Goal: Task Accomplishment & Management: Use online tool/utility

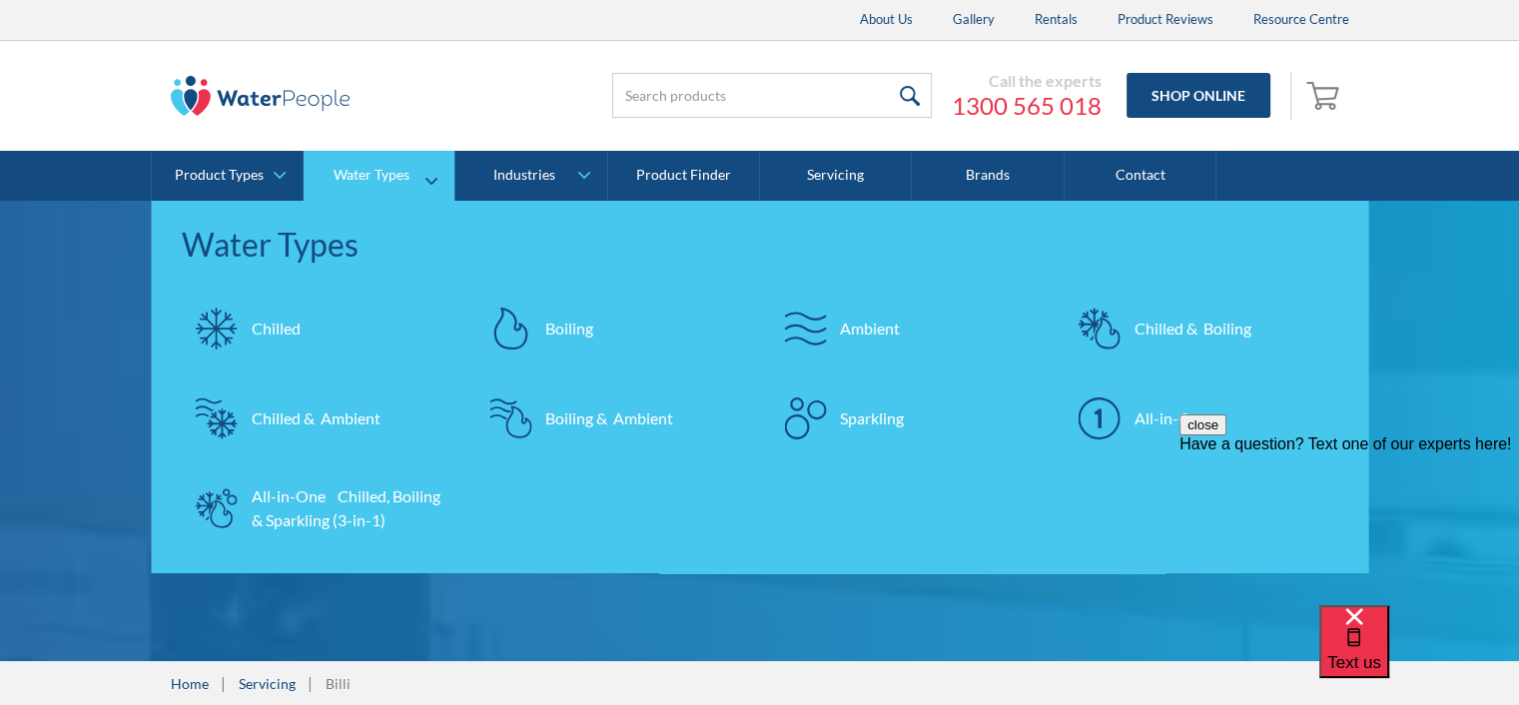
click at [1199, 331] on div "Chilled & Boiling" at bounding box center [1193, 329] width 117 height 24
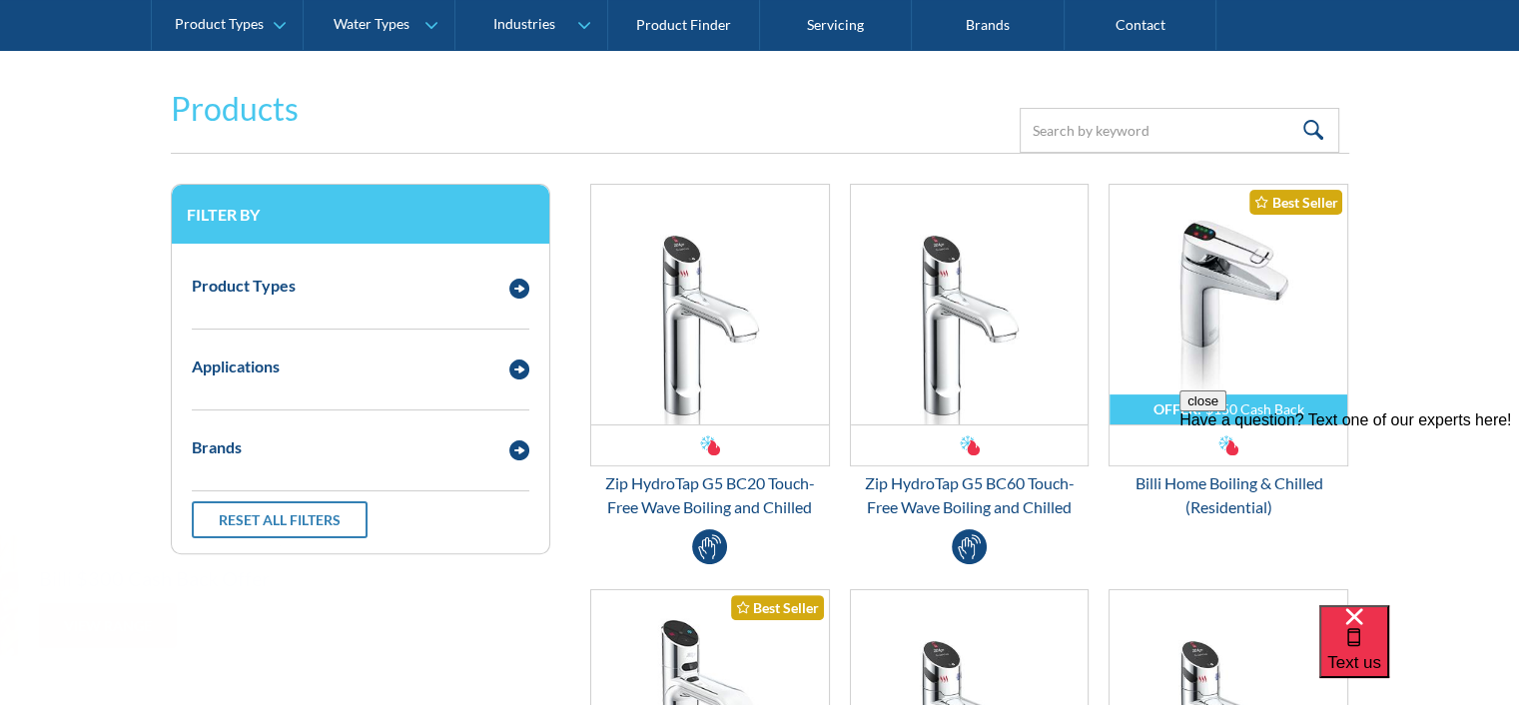
click at [1427, 392] on div "close Have a question? Text one of our experts here!" at bounding box center [1349, 511] width 340 height 240
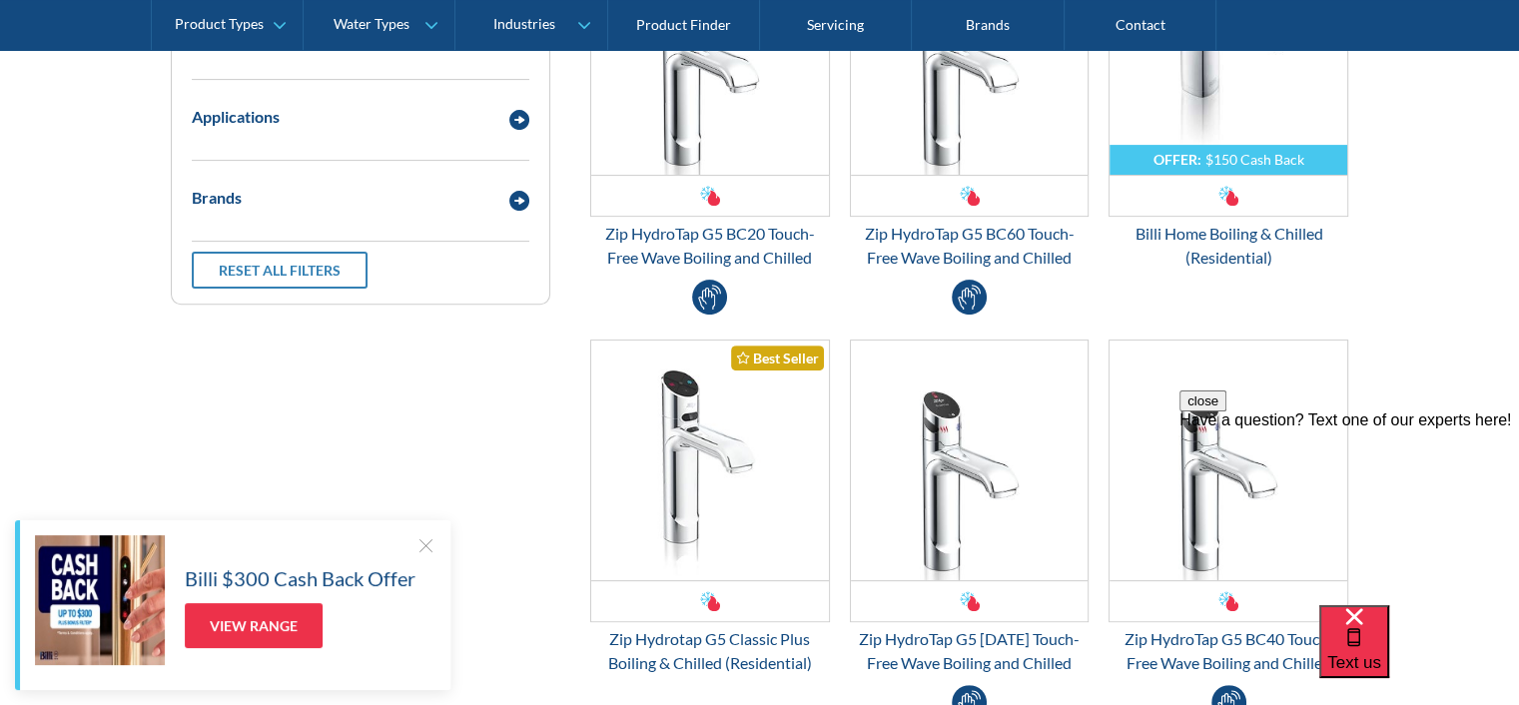
scroll to position [665, 0]
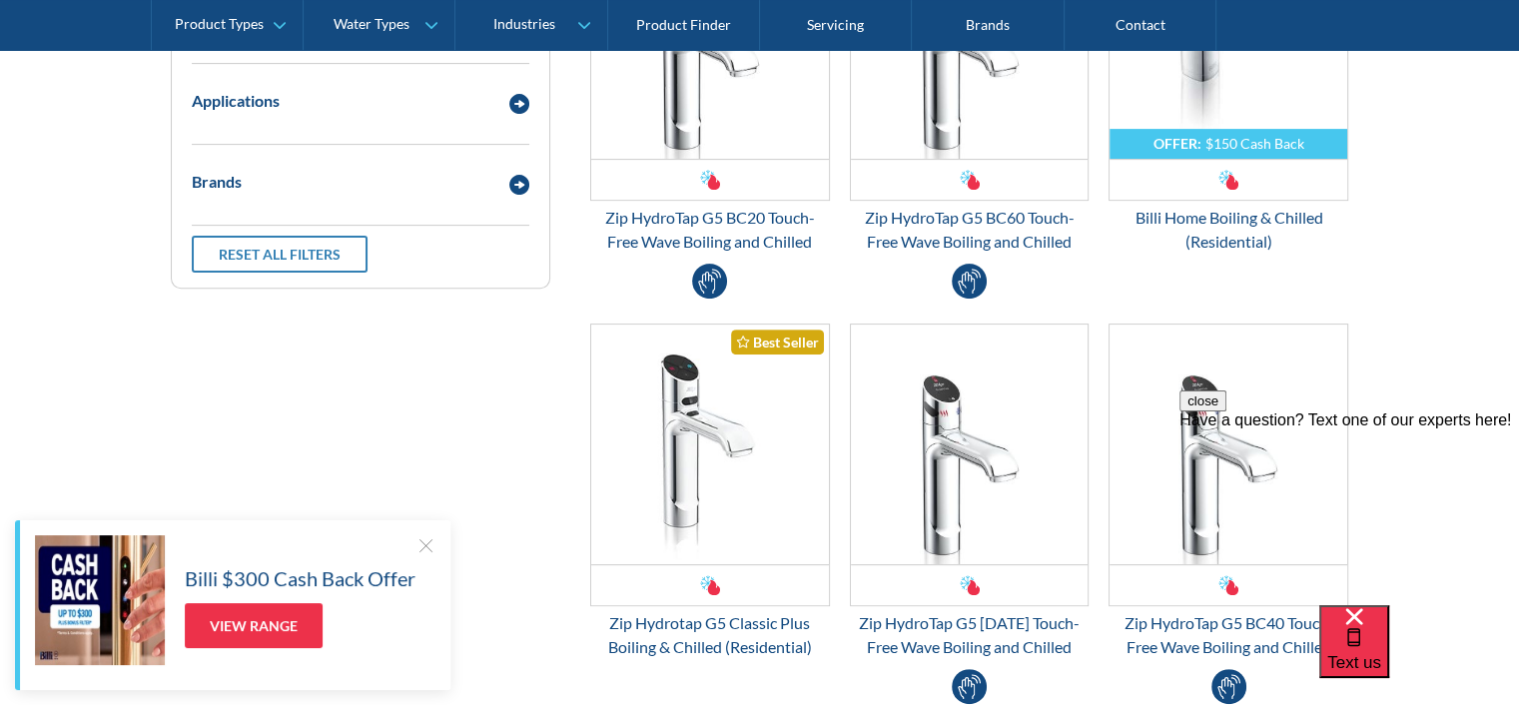
click at [419, 540] on div at bounding box center [425, 545] width 20 height 20
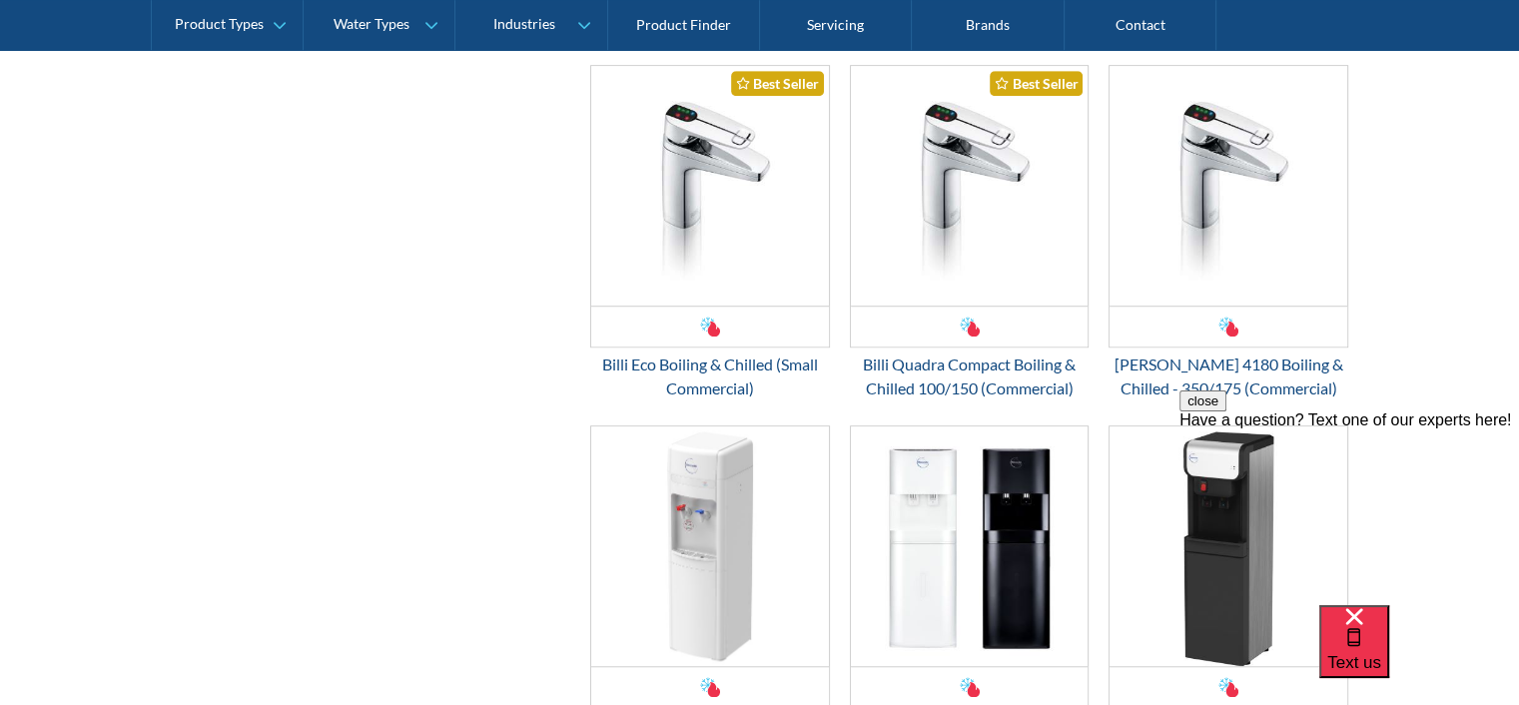
scroll to position [1331, 0]
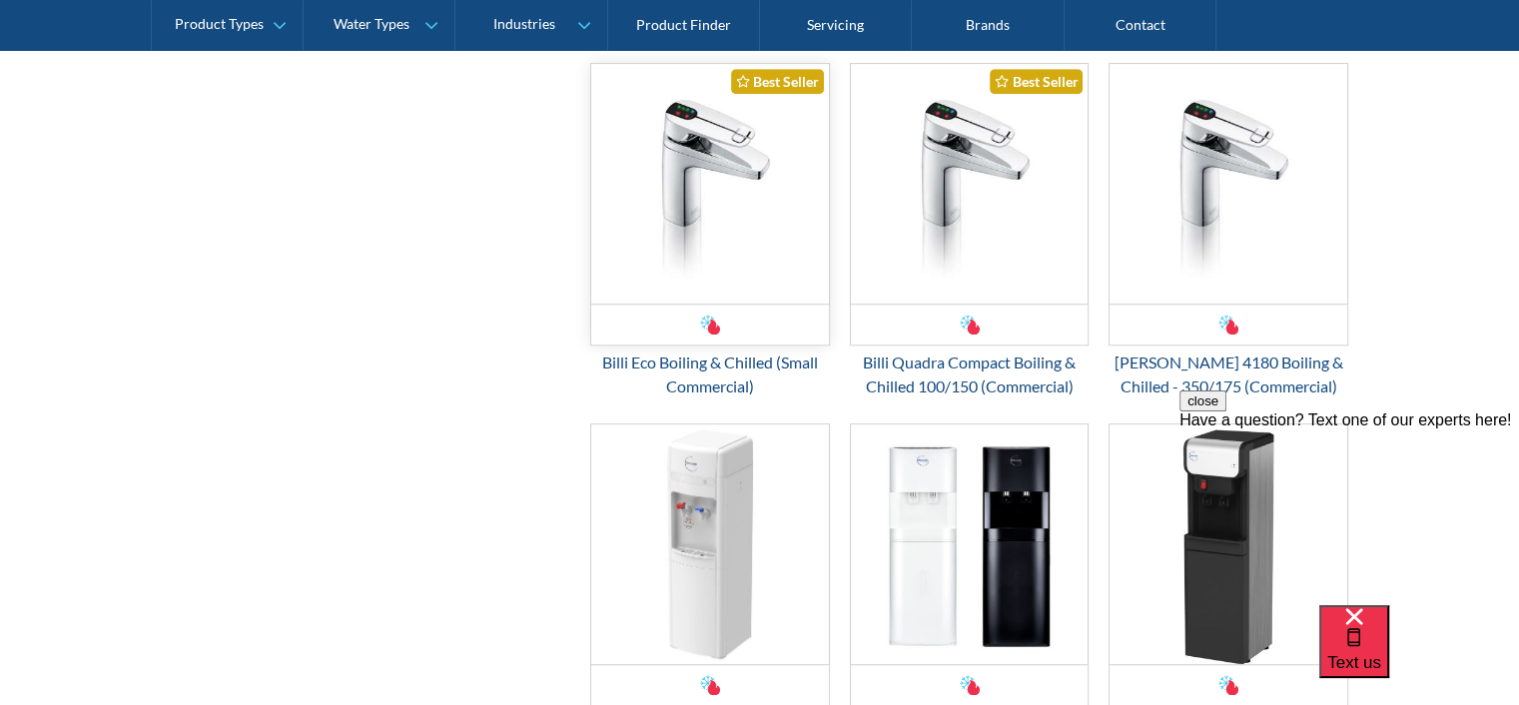
click at [694, 203] on img "Email Form 3" at bounding box center [710, 184] width 238 height 240
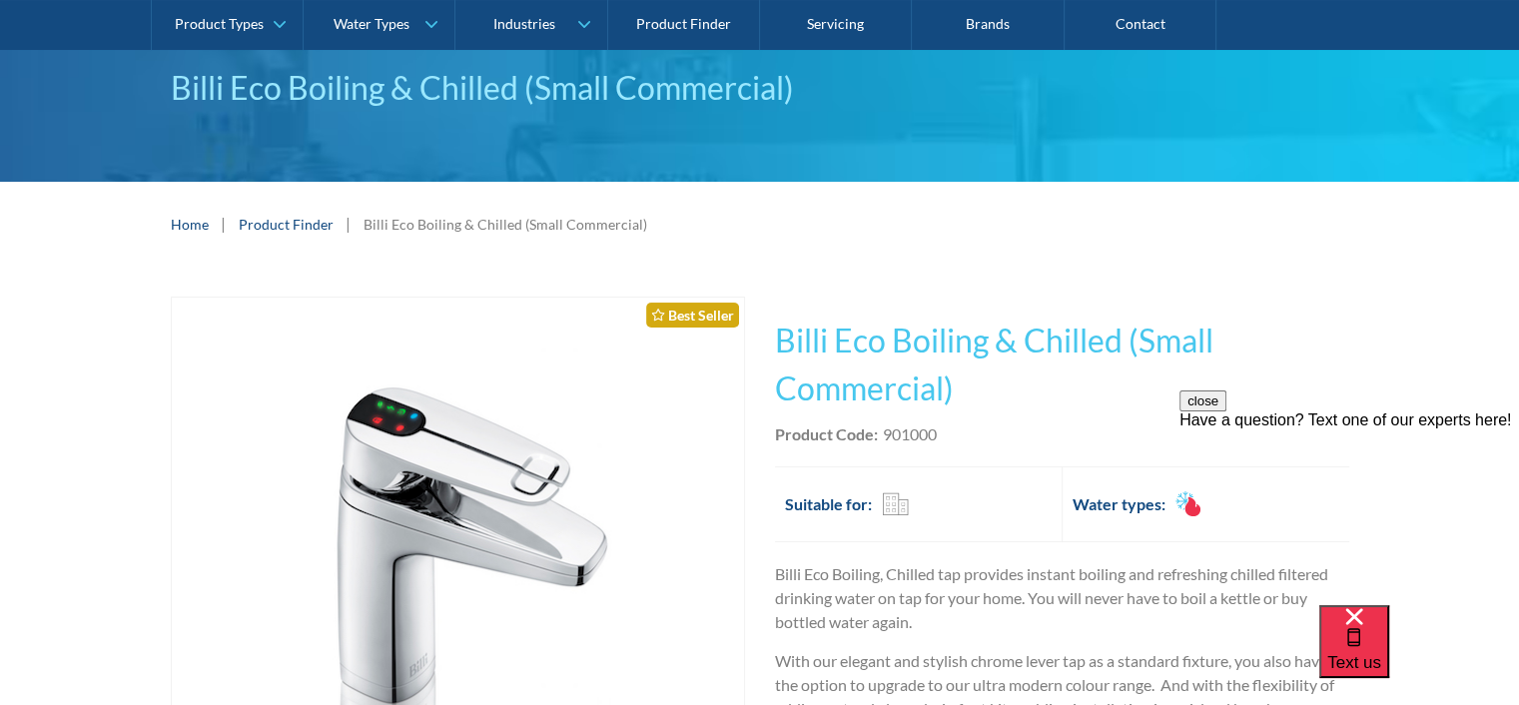
scroll to position [24, 0]
